Goal: Task Accomplishment & Management: Manage account settings

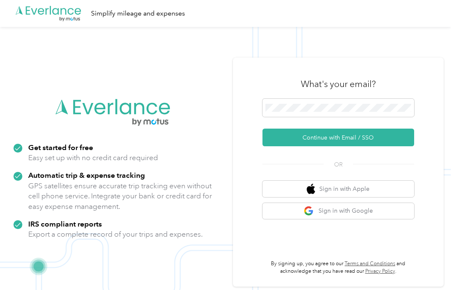
click at [371, 117] on span at bounding box center [338, 108] width 152 height 19
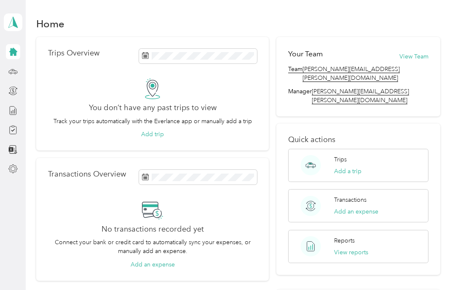
click at [20, 48] on div at bounding box center [13, 51] width 14 height 15
click at [14, 72] on icon at bounding box center [12, 71] width 9 height 9
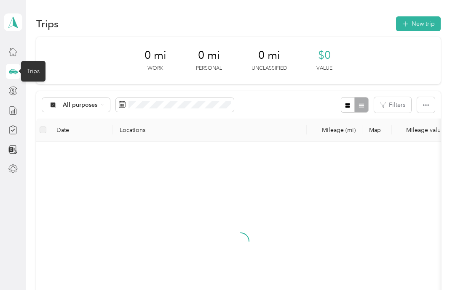
click at [32, 194] on div "Trips New trip 0 mi Work 0 mi Personal 0 mi Unclassified $0 Value All purposes …" at bounding box center [238, 230] width 425 height 461
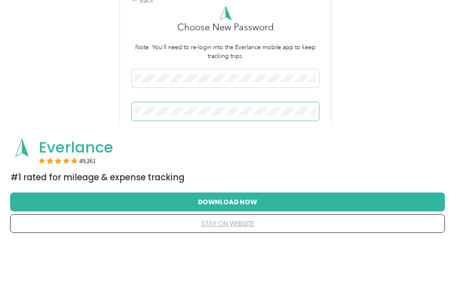
scroll to position [1, 0]
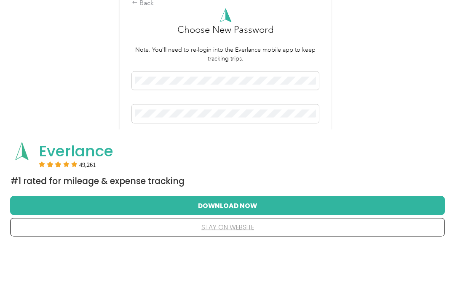
click at [233, 182] on button "Save" at bounding box center [225, 189] width 187 height 15
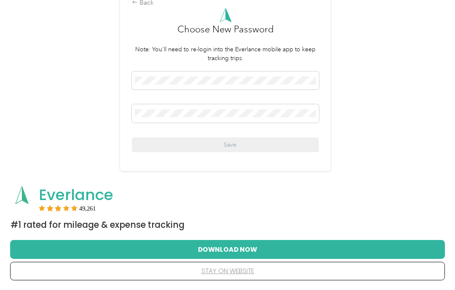
click at [224, 258] on button "Download Now" at bounding box center [227, 250] width 407 height 18
